Goal: Register for event/course

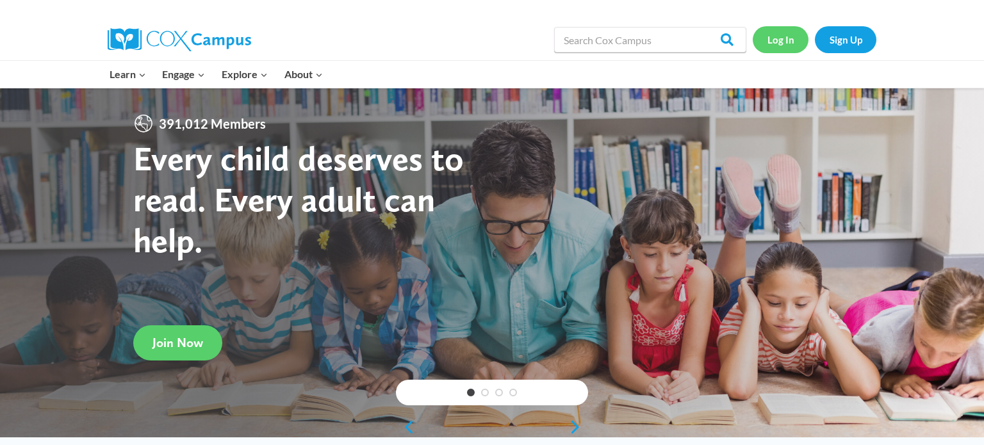
click at [763, 47] on link "Log In" at bounding box center [780, 39] width 56 height 26
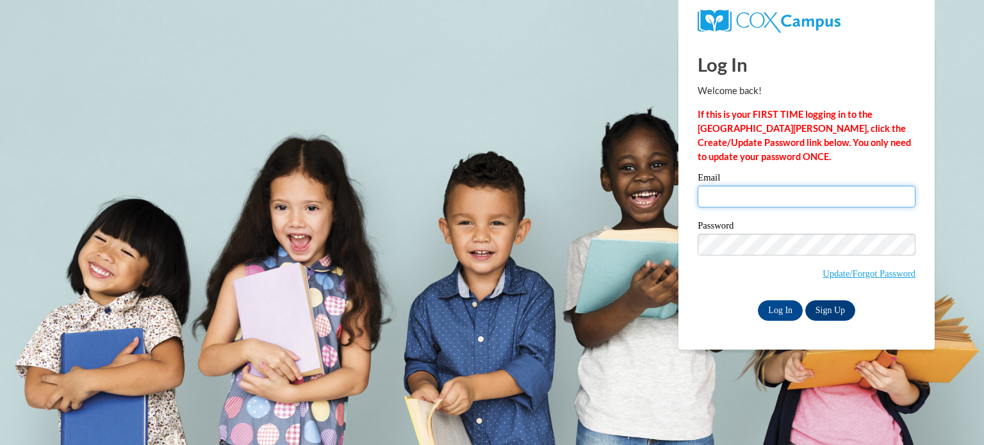
click at [784, 190] on input "Email" at bounding box center [806, 197] width 218 height 22
type input "brianna.rosenow@slingerschools.org"
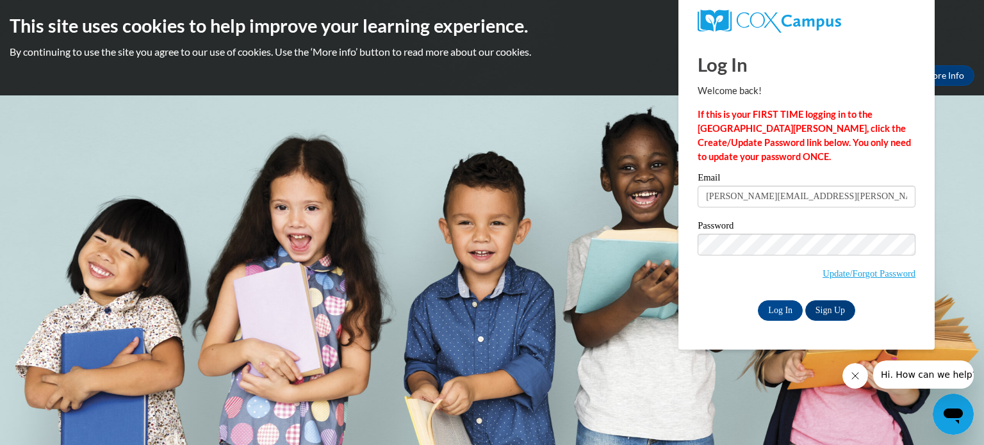
click at [750, 286] on span "Update/Forgot Password" at bounding box center [806, 260] width 218 height 53
click at [775, 316] on input "Log In" at bounding box center [779, 310] width 45 height 20
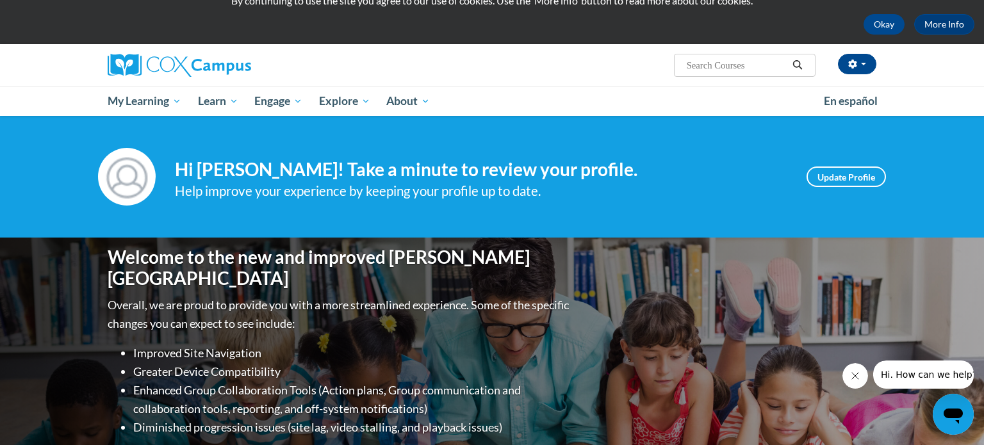
scroll to position [60, 0]
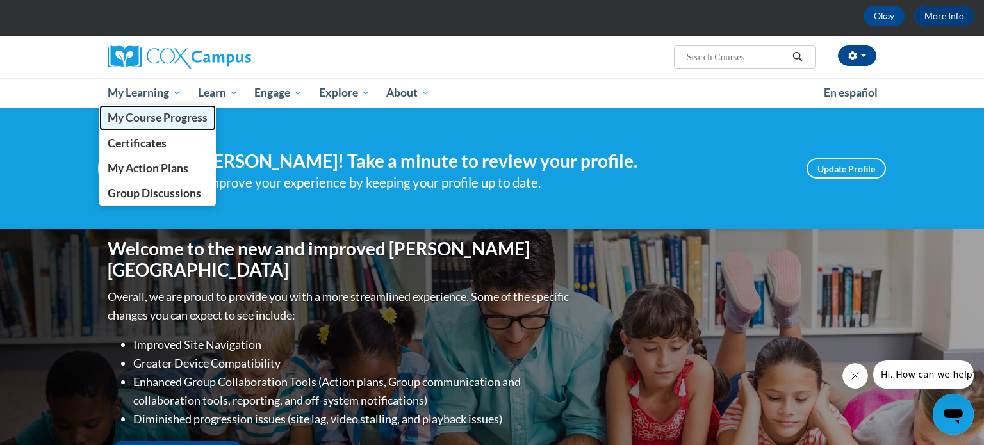
click at [151, 119] on span "My Course Progress" at bounding box center [158, 117] width 100 height 13
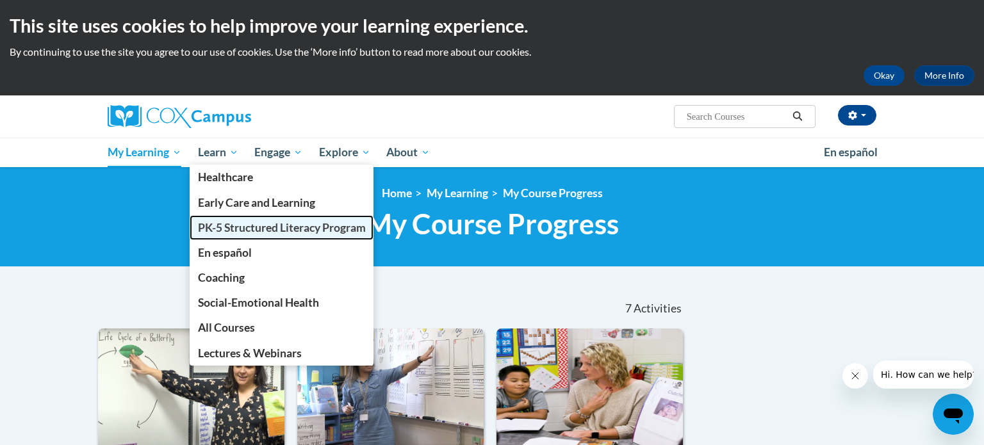
click at [245, 228] on span "PK-5 Structured Literacy Program" at bounding box center [282, 227] width 168 height 13
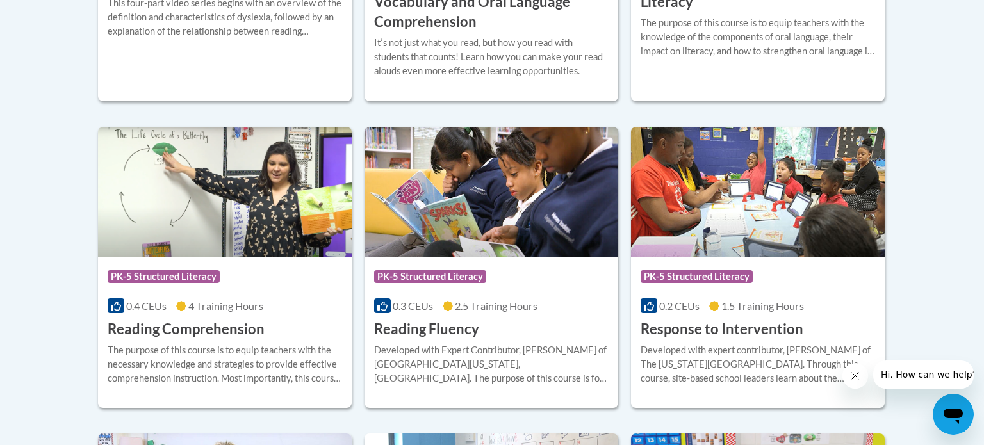
scroll to position [1118, 0]
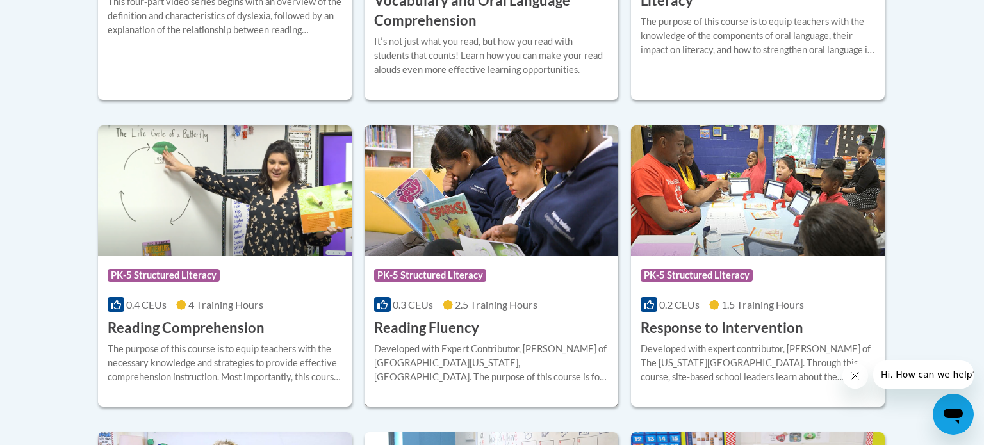
click at [441, 321] on h3 "Reading Fluency" at bounding box center [426, 328] width 105 height 20
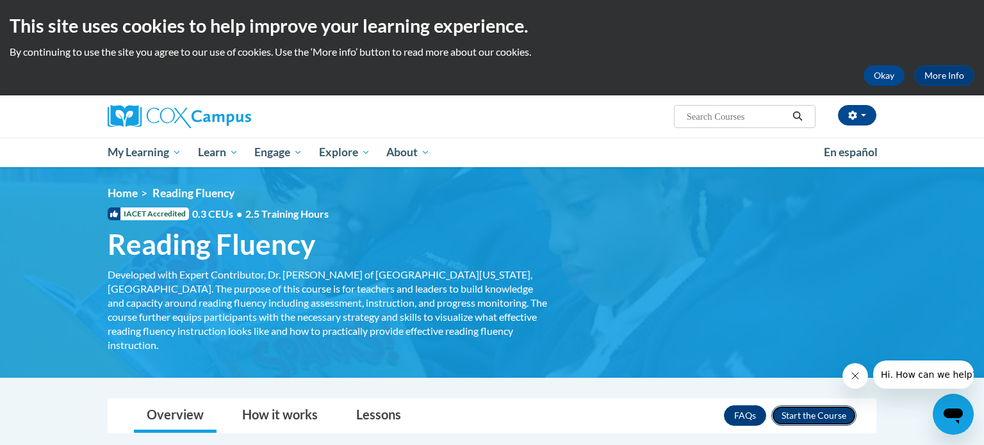
click at [794, 405] on button "Enroll" at bounding box center [813, 415] width 85 height 20
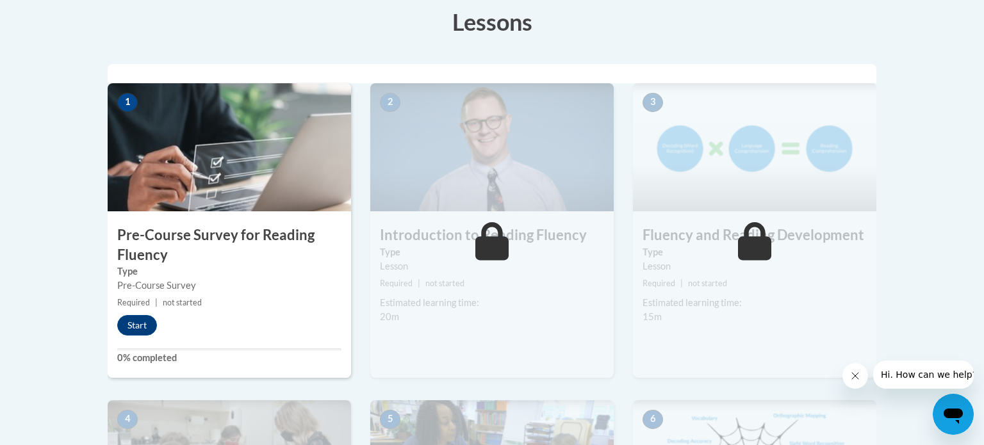
scroll to position [339, 0]
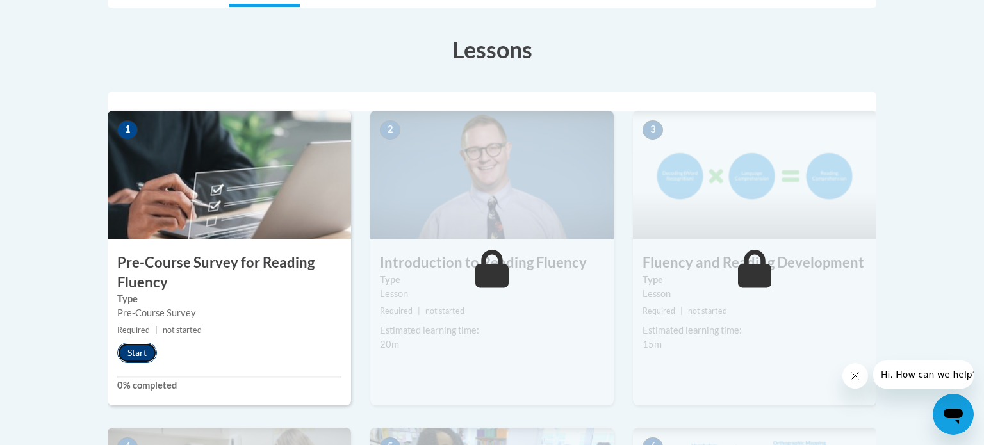
click at [131, 348] on button "Start" at bounding box center [137, 353] width 40 height 20
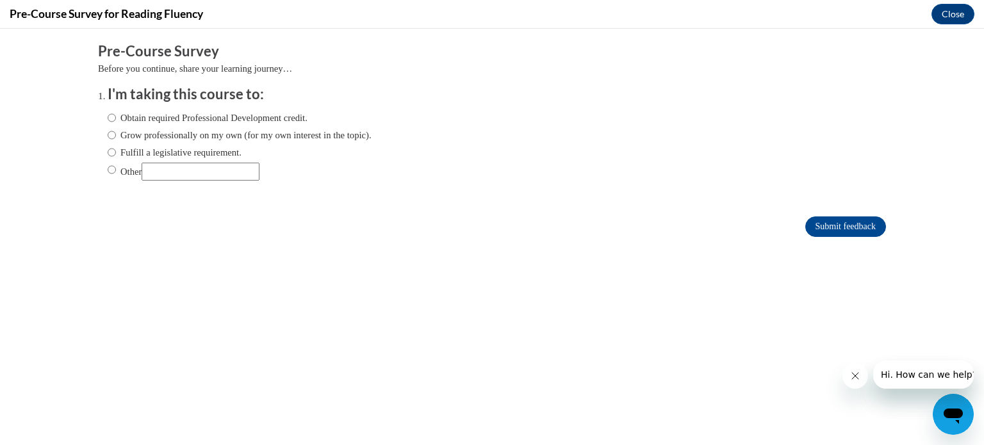
scroll to position [0, 0]
click at [264, 119] on label "Obtain required Professional Development credit." at bounding box center [208, 118] width 200 height 14
click at [116, 119] on input "Obtain required Professional Development credit." at bounding box center [112, 118] width 8 height 14
radio input "true"
click at [820, 223] on input "Submit feedback" at bounding box center [845, 226] width 81 height 20
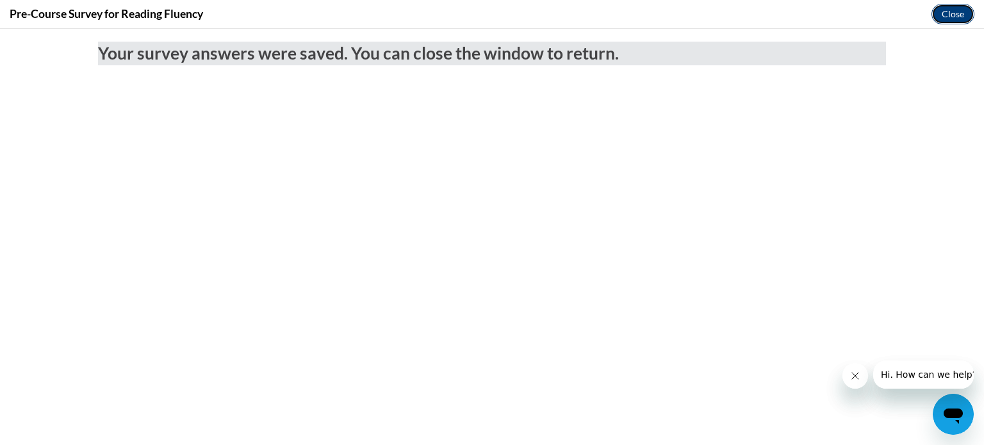
click at [958, 16] on button "Close" at bounding box center [952, 14] width 43 height 20
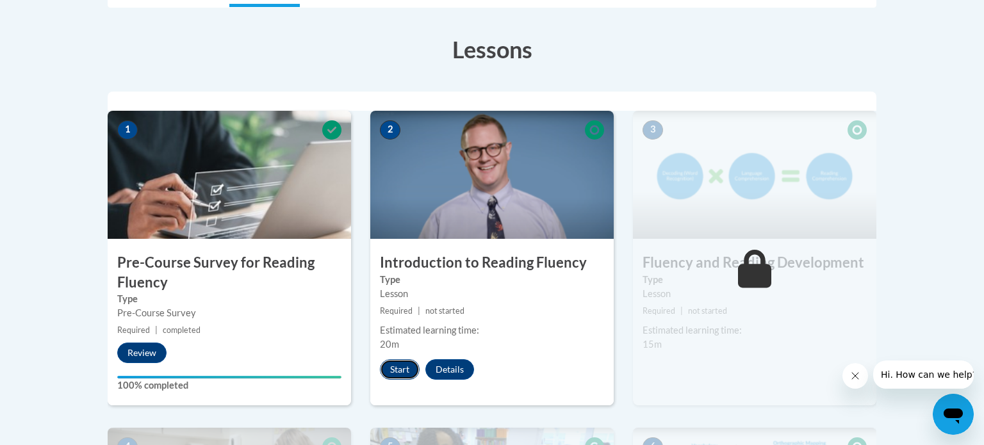
click at [403, 367] on button "Start" at bounding box center [400, 369] width 40 height 20
